Goal: Transaction & Acquisition: Purchase product/service

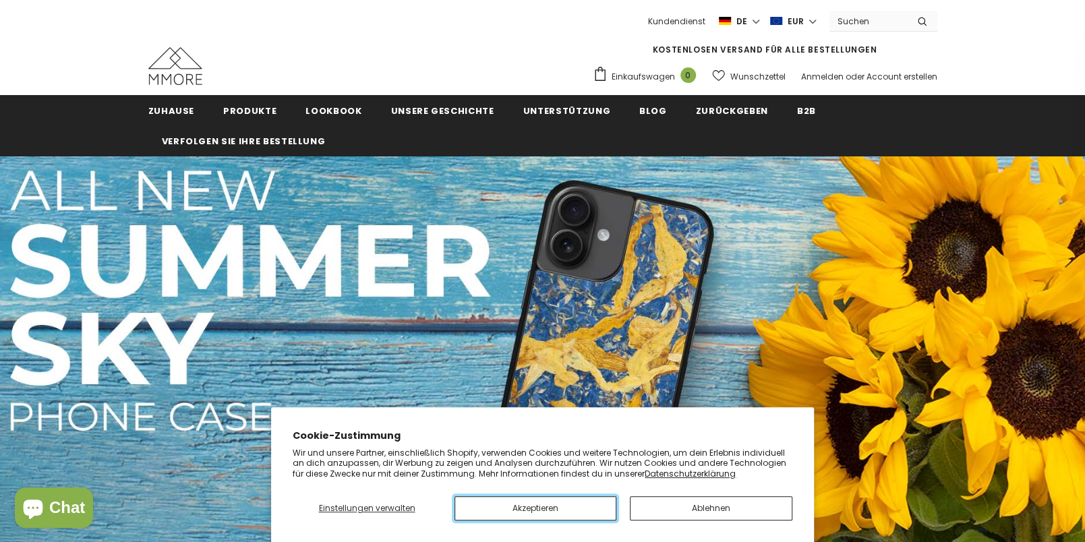
click at [525, 508] on button "Akzeptieren" at bounding box center [536, 508] width 163 height 24
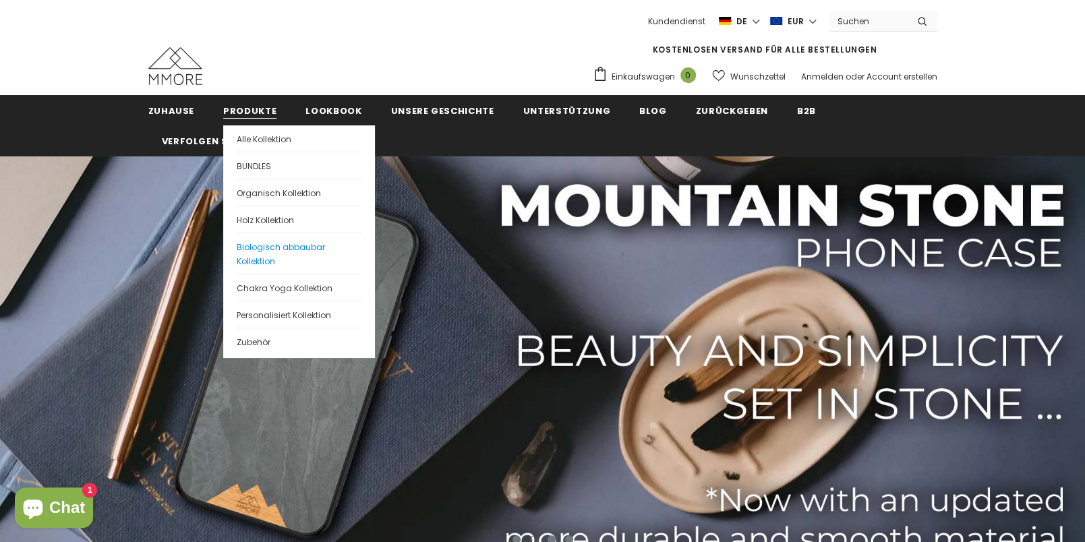
click at [260, 245] on span "Biologisch abbaubar Kollektion" at bounding box center [281, 254] width 88 height 26
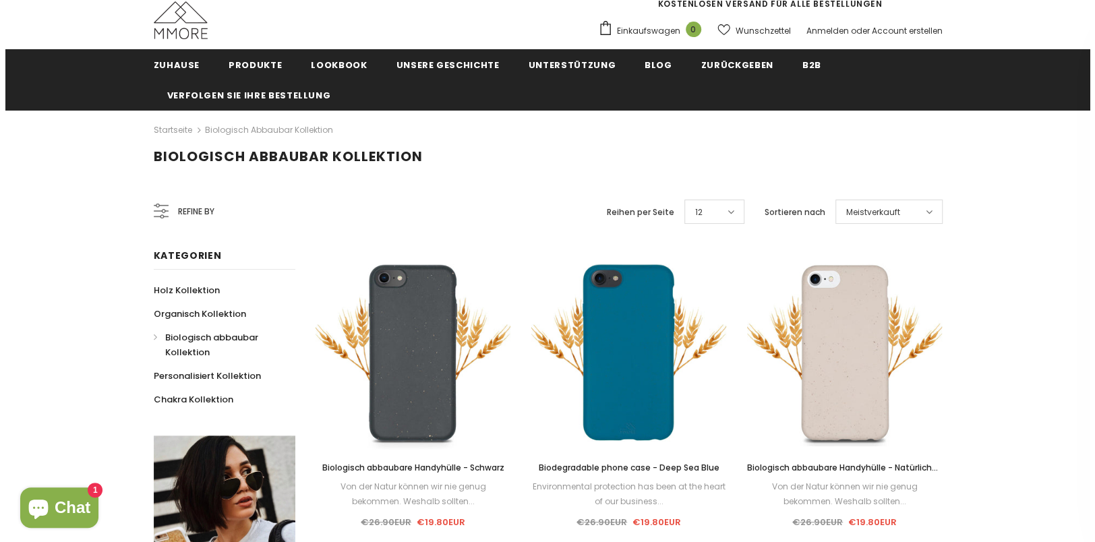
scroll to position [45, 0]
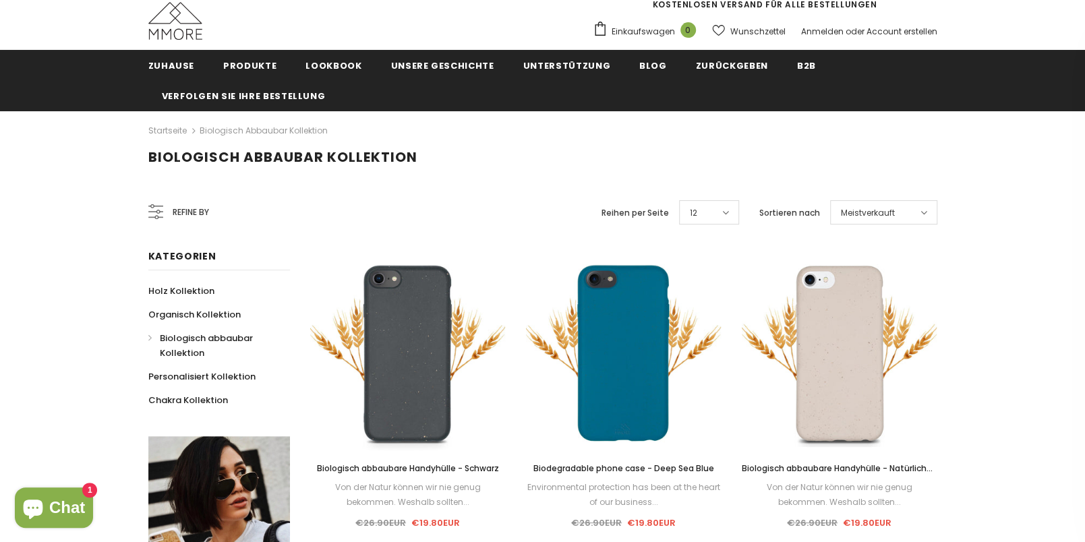
click at [924, 211] on icon at bounding box center [924, 212] width 7 height 11
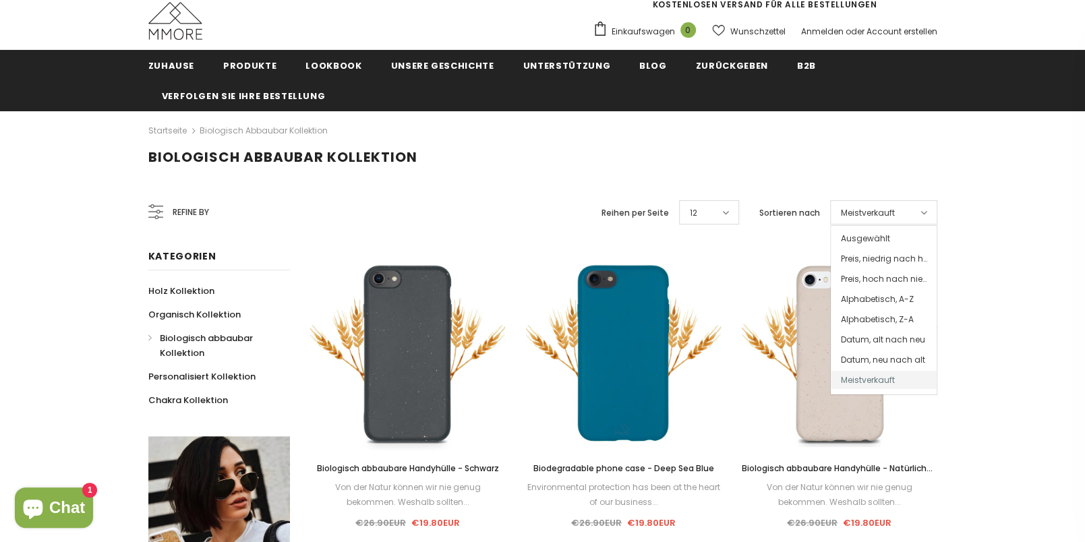
click at [924, 211] on icon at bounding box center [924, 212] width 7 height 11
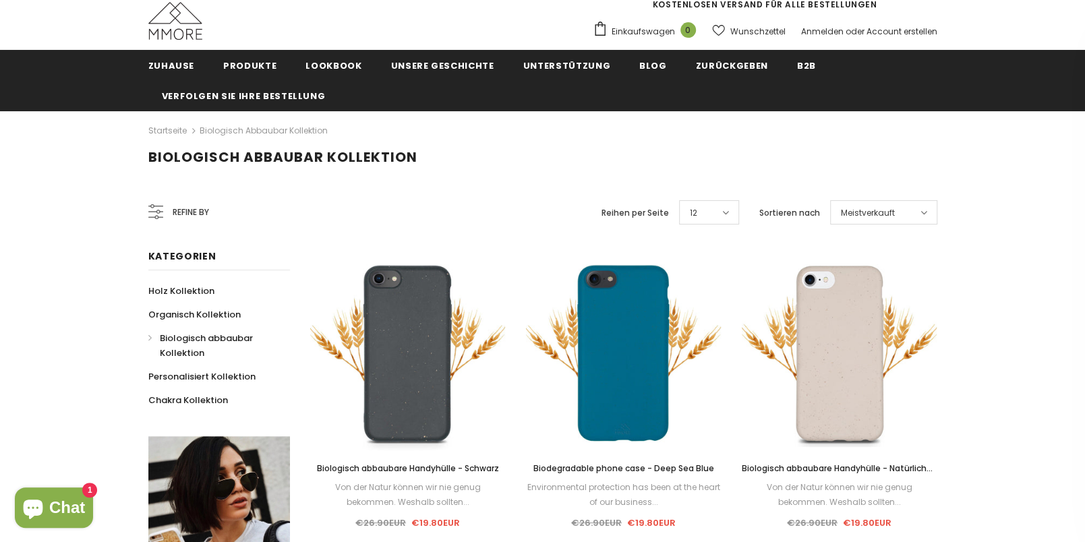
click at [197, 211] on span "Refine by" at bounding box center [191, 212] width 36 height 15
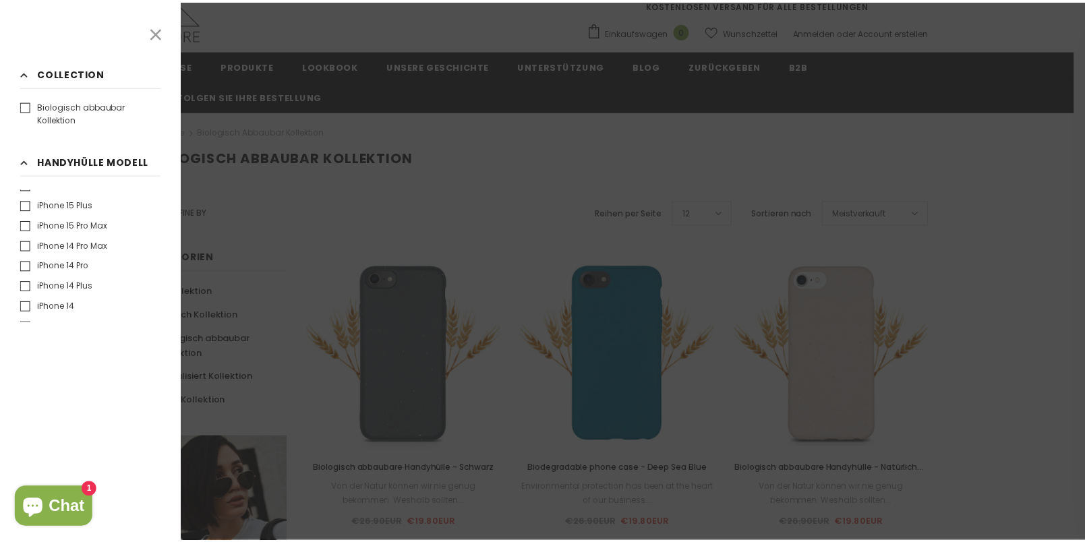
scroll to position [0, 0]
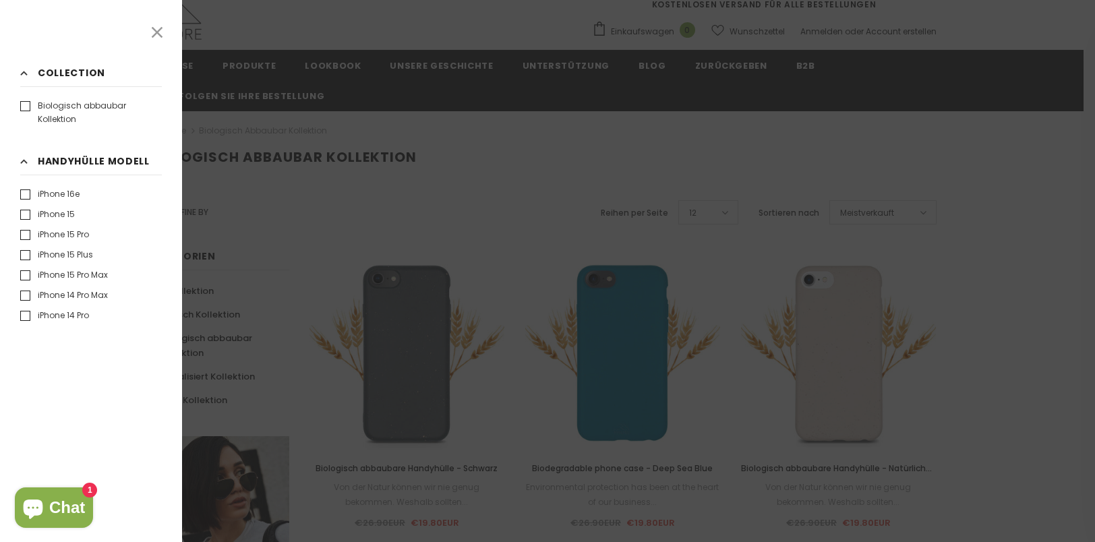
click at [161, 30] on icon at bounding box center [157, 33] width 18 height 18
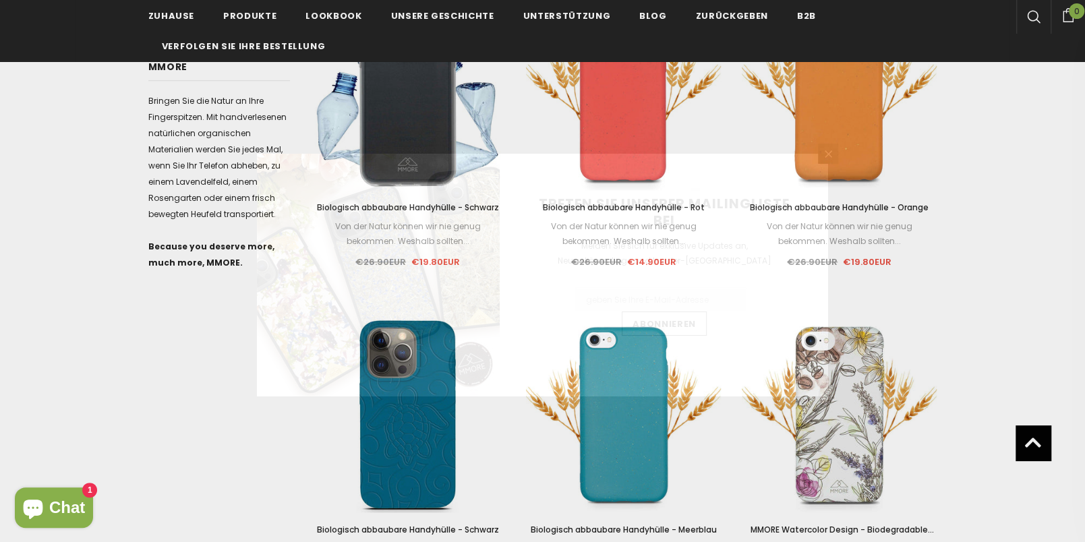
scroll to position [629, 0]
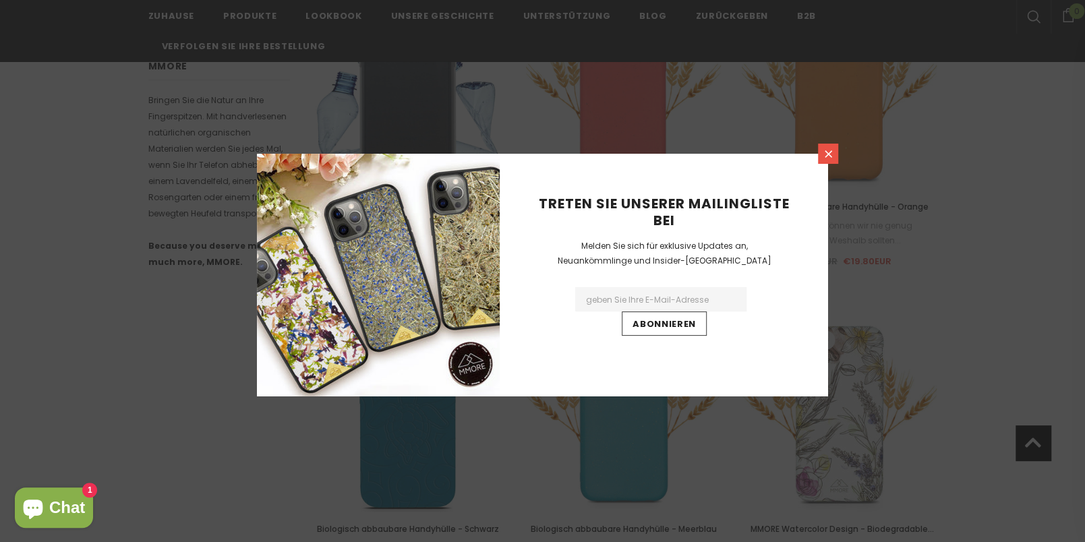
click at [830, 153] on icon at bounding box center [828, 153] width 11 height 11
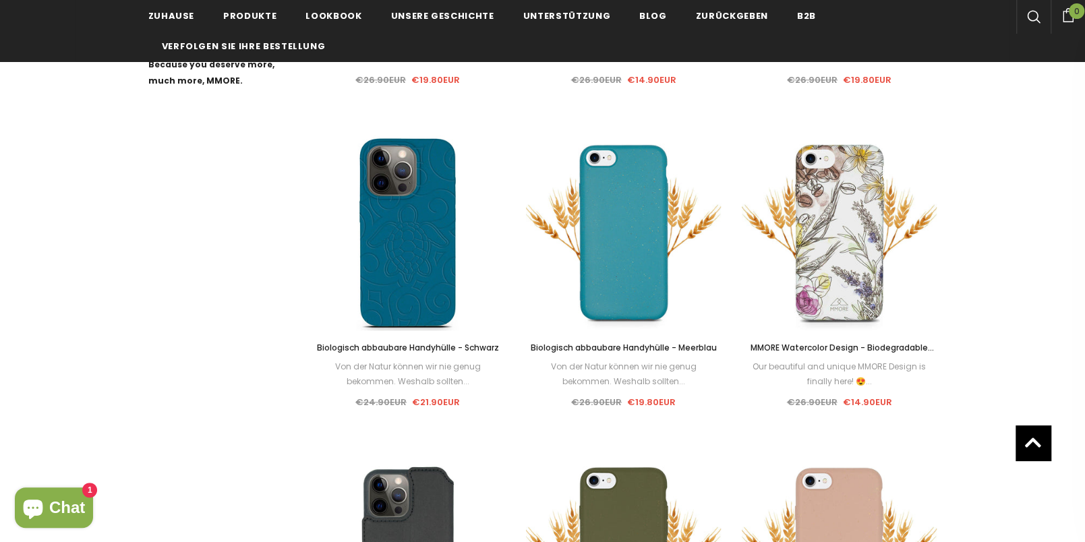
scroll to position [810, 0]
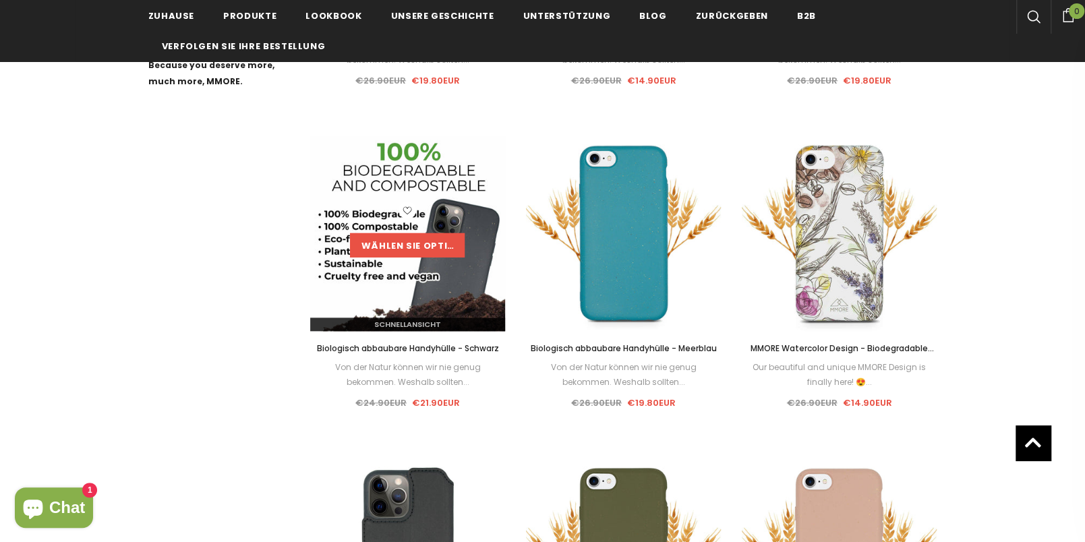
click at [421, 237] on link "Wählen Sie Optionen" at bounding box center [407, 245] width 115 height 24
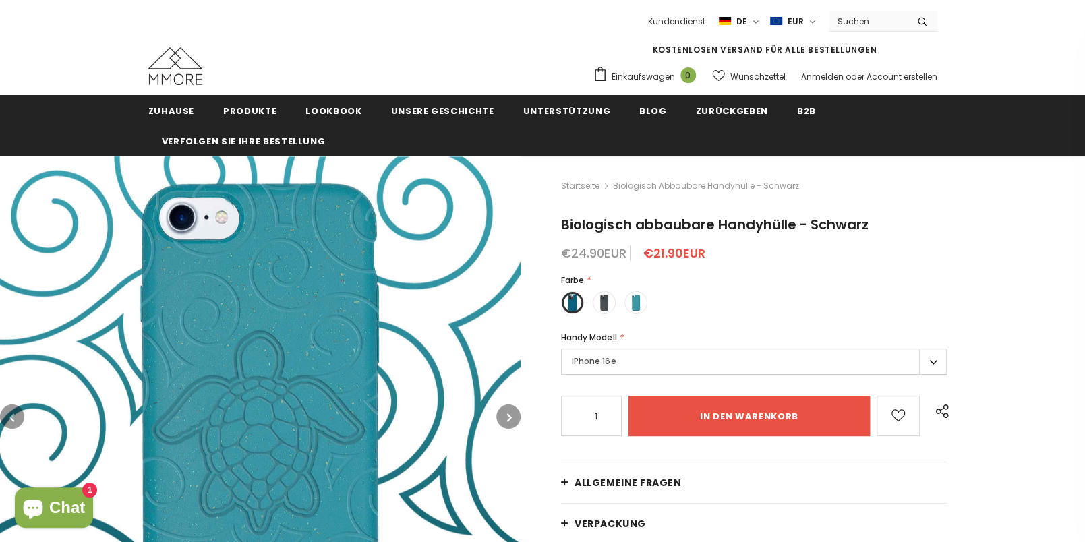
click at [928, 359] on label "iPhone 16e" at bounding box center [754, 362] width 386 height 26
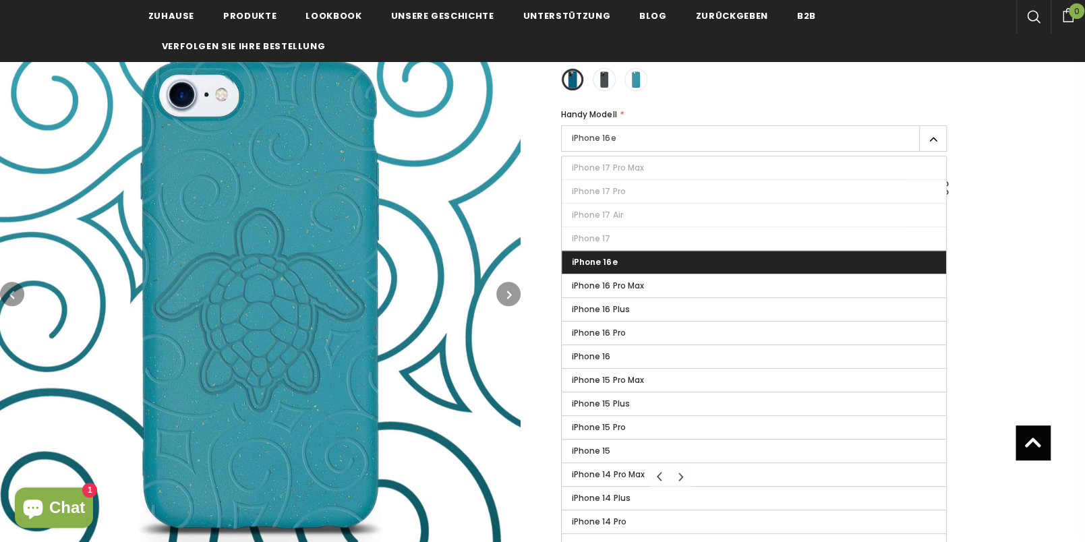
scroll to position [224, 0]
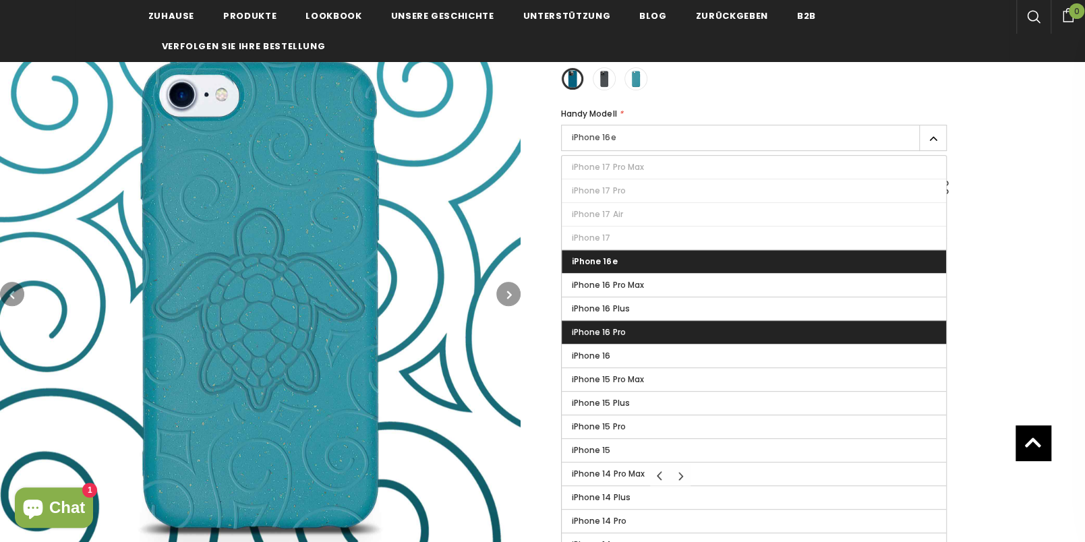
click at [589, 328] on span "iPhone 16 Pro" at bounding box center [598, 331] width 53 height 11
click at [0, 0] on input "iPhone 16 Pro" at bounding box center [0, 0] width 0 height 0
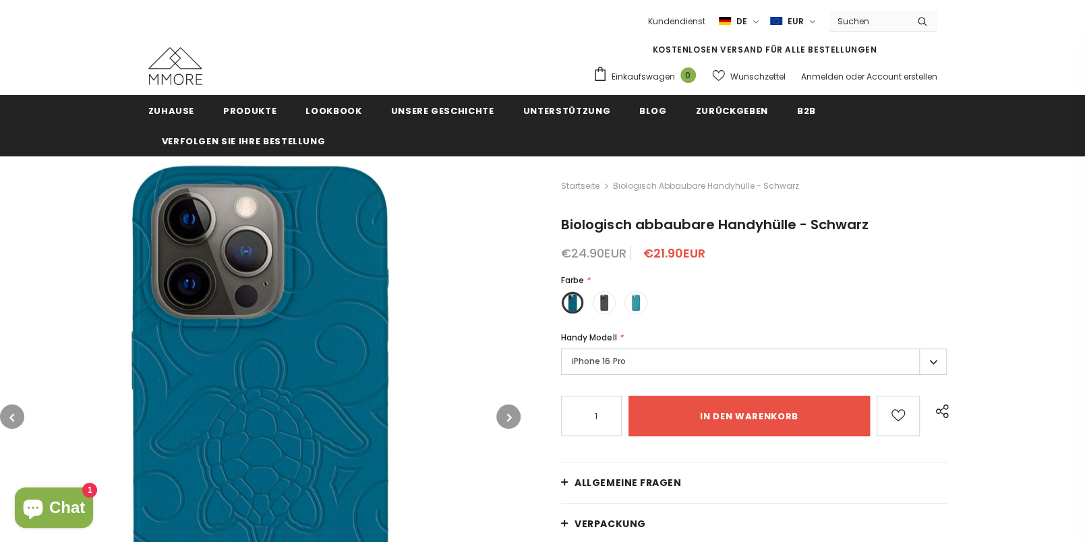
click at [573, 300] on label at bounding box center [572, 302] width 23 height 23
click at [0, 0] on input "radio" at bounding box center [0, 0] width 0 height 0
click at [631, 298] on span at bounding box center [636, 303] width 18 height 18
click at [0, 0] on input "radio" at bounding box center [0, 0] width 0 height 0
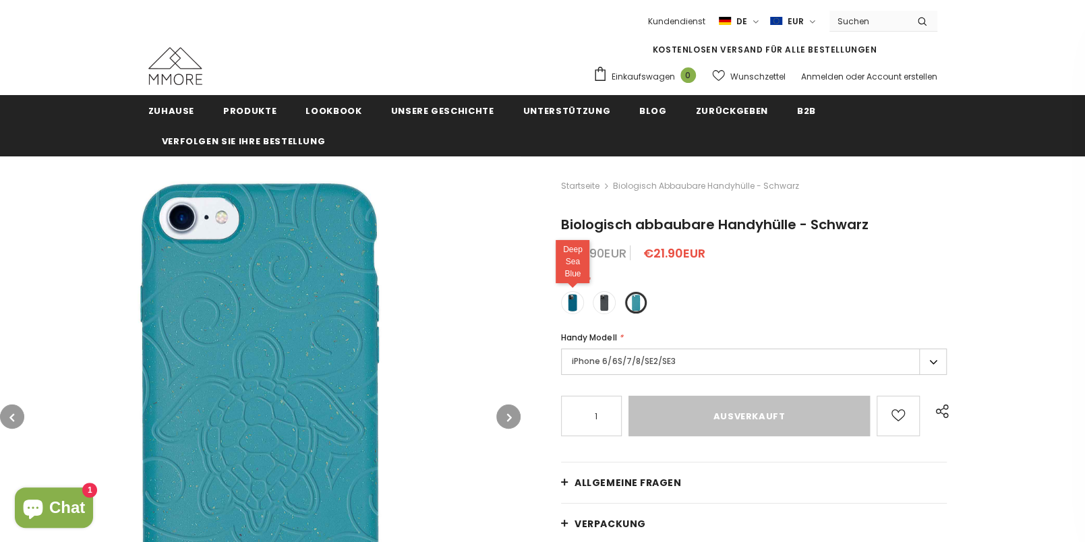
click at [569, 301] on span at bounding box center [573, 303] width 18 height 18
click at [0, 0] on input "radio" at bounding box center [0, 0] width 0 height 0
type input "in den warenkorb"
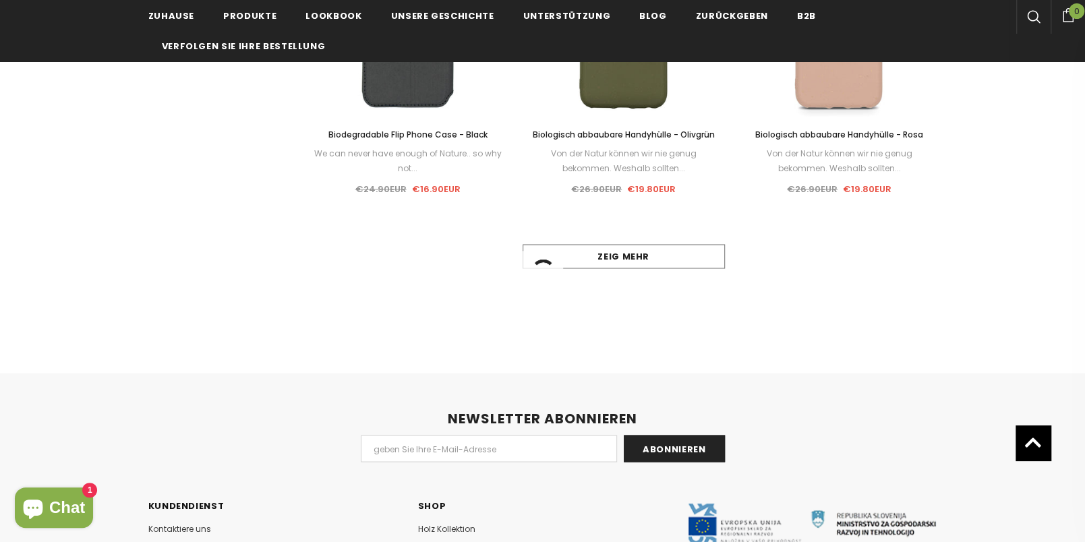
scroll to position [1347, 0]
click at [614, 256] on div "Keine weitere Produkt-" at bounding box center [623, 255] width 627 height 24
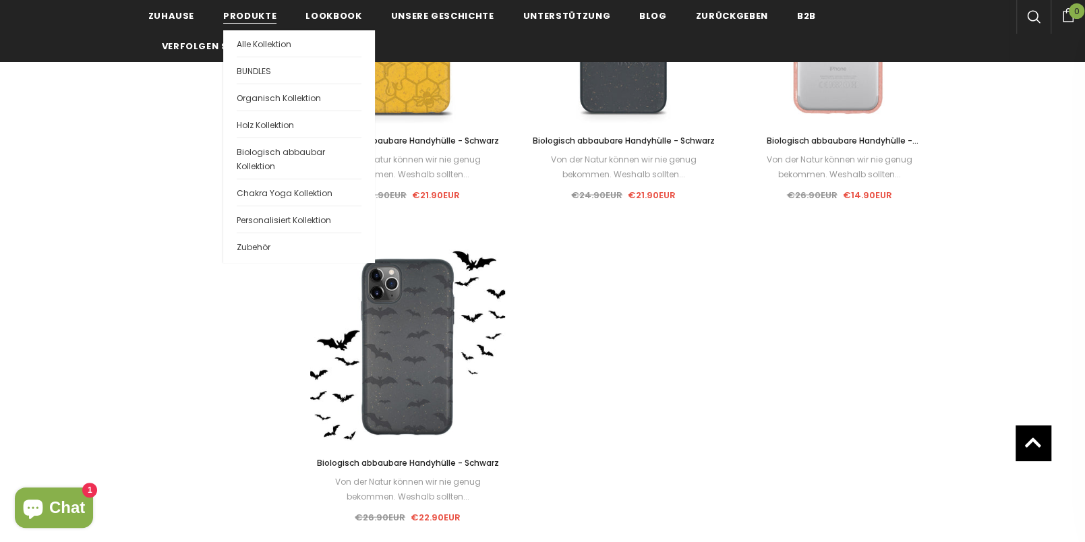
scroll to position [1662, 0]
click at [254, 148] on span "Biologisch abbaubar Kollektion" at bounding box center [281, 159] width 88 height 26
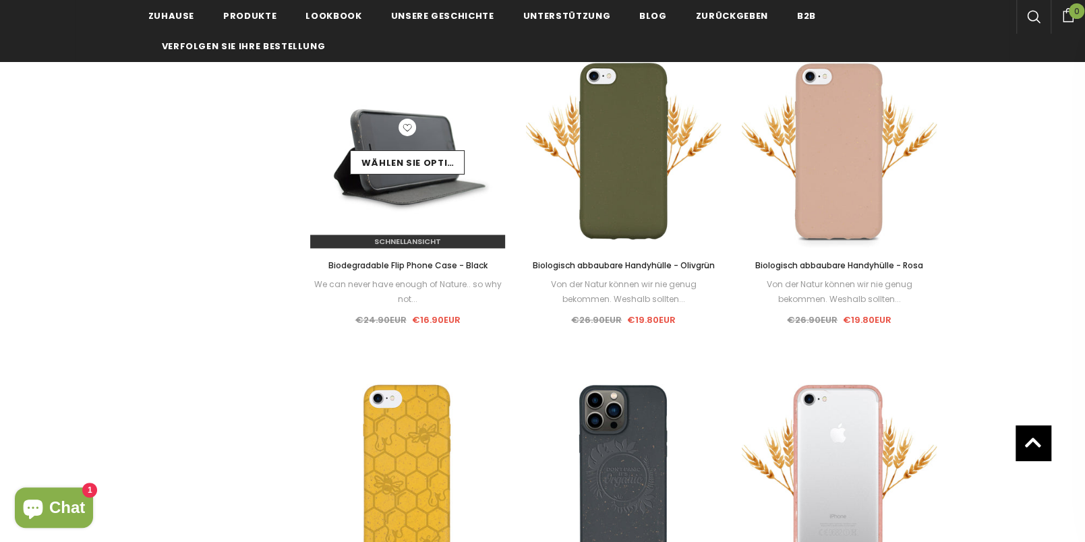
scroll to position [1215, 0]
click at [433, 152] on link "Wählen Sie Optionen" at bounding box center [407, 162] width 115 height 24
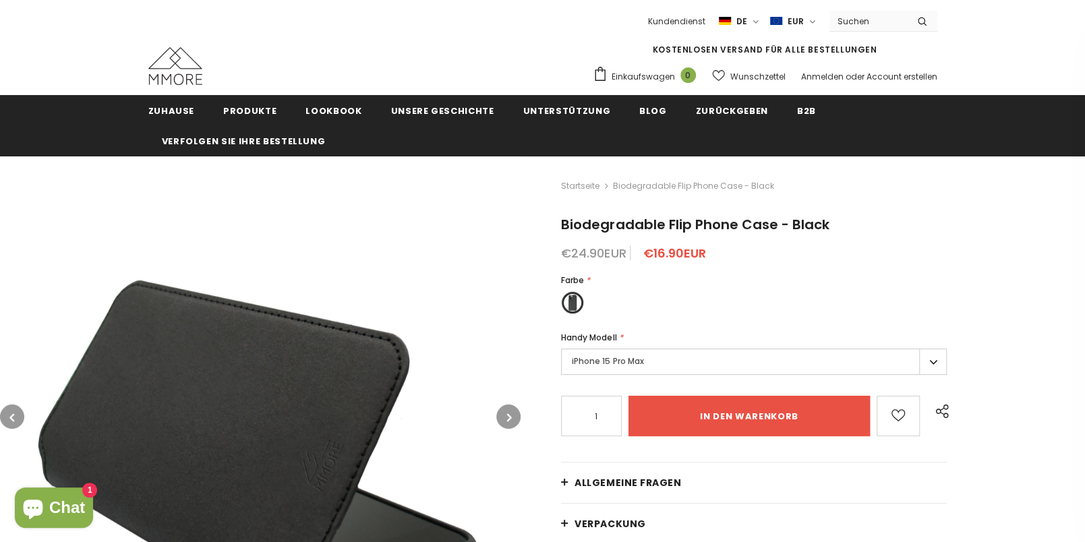
click at [935, 363] on label "iPhone 15 Pro Max" at bounding box center [754, 362] width 386 height 26
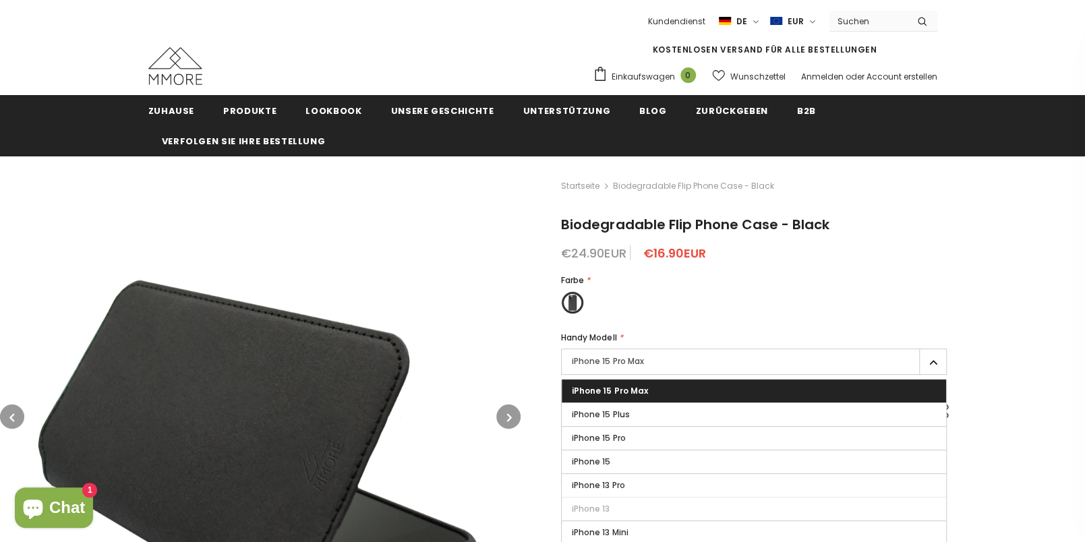
click at [859, 285] on div "Farbe *" at bounding box center [754, 280] width 386 height 13
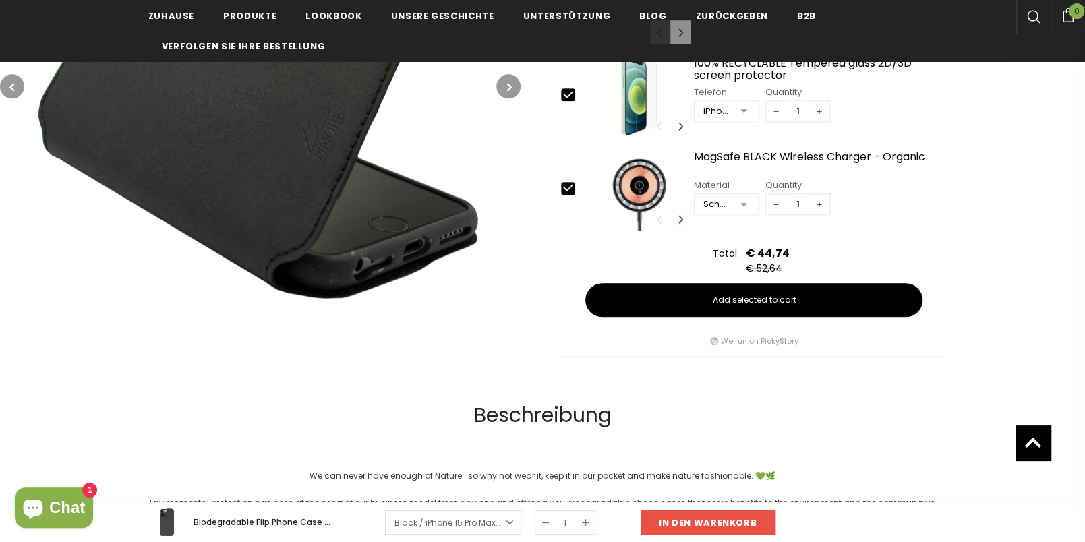
scroll to position [668, 0]
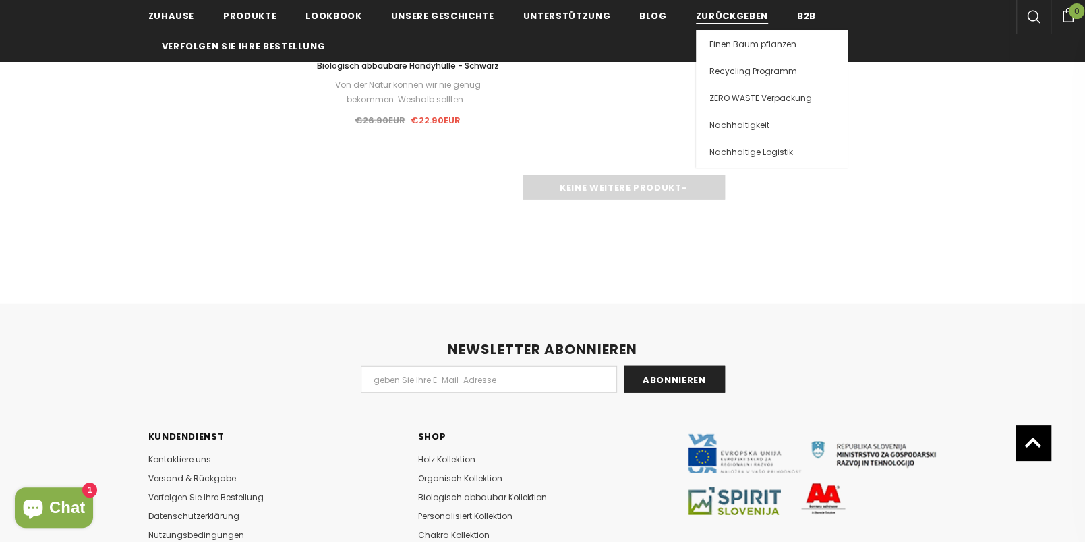
scroll to position [2056, 0]
